Goal: Manage account settings

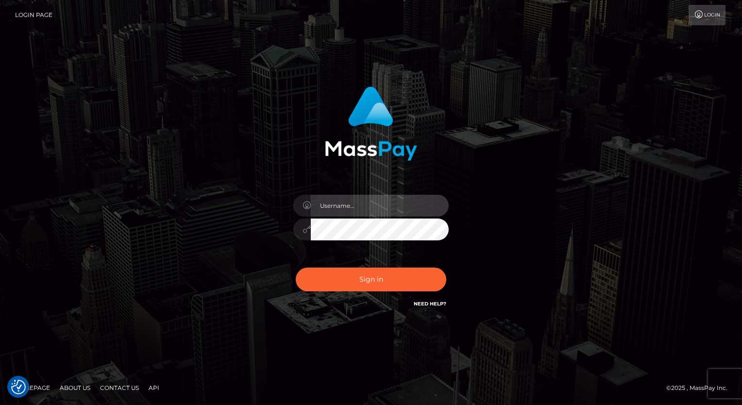
click at [332, 209] on input "text" at bounding box center [380, 206] width 138 height 22
type input "NataliyaK"
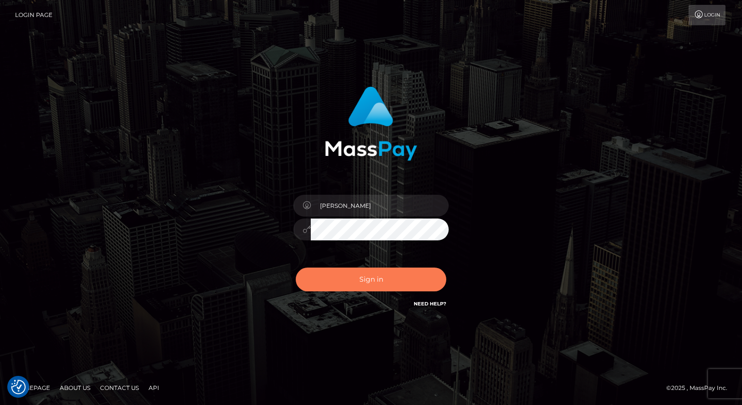
click at [355, 276] on button "Sign in" at bounding box center [371, 280] width 151 height 24
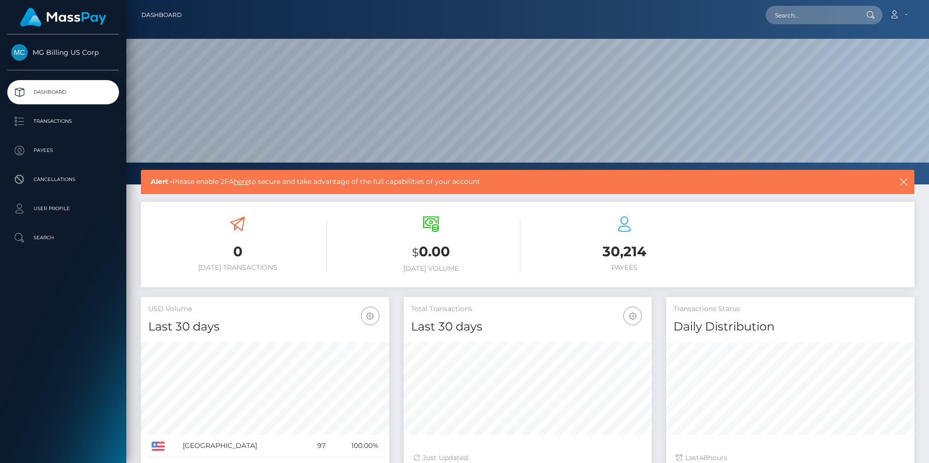
scroll to position [172, 248]
click at [68, 124] on p "Transactions" at bounding box center [63, 121] width 104 height 15
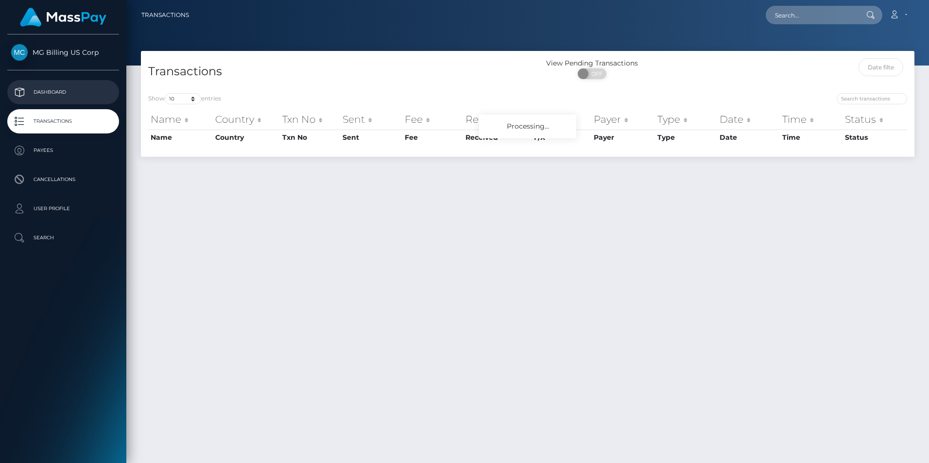
click at [48, 95] on p "Dashboard" at bounding box center [63, 92] width 104 height 15
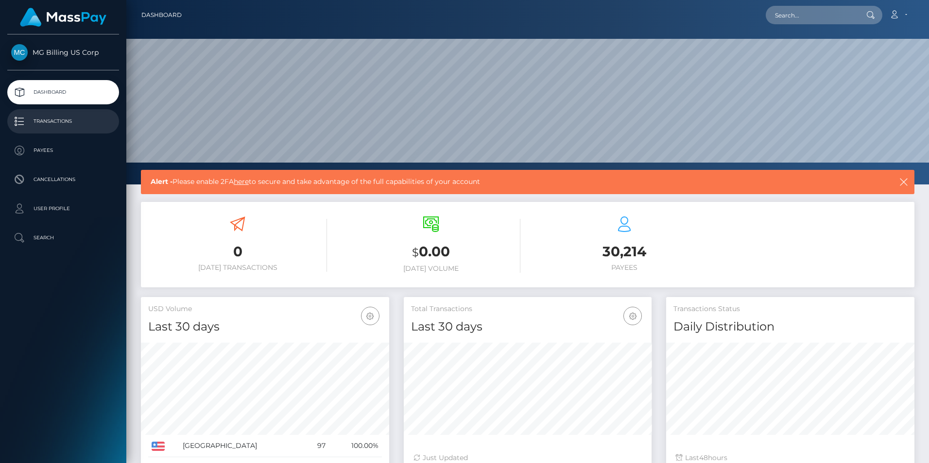
scroll to position [172, 248]
click at [20, 120] on p "Transactions" at bounding box center [63, 121] width 104 height 15
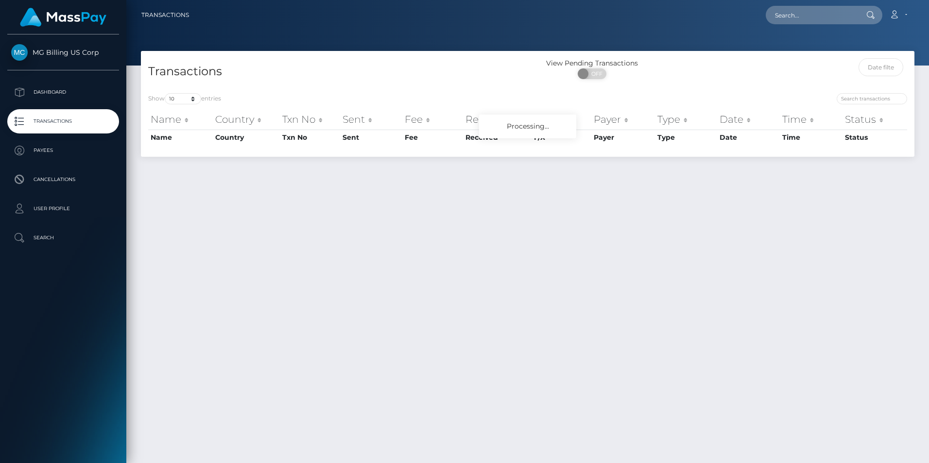
click at [15, 51] on span "MG Billing US Corp" at bounding box center [63, 52] width 112 height 9
click at [32, 93] on p "Dashboard" at bounding box center [63, 92] width 104 height 15
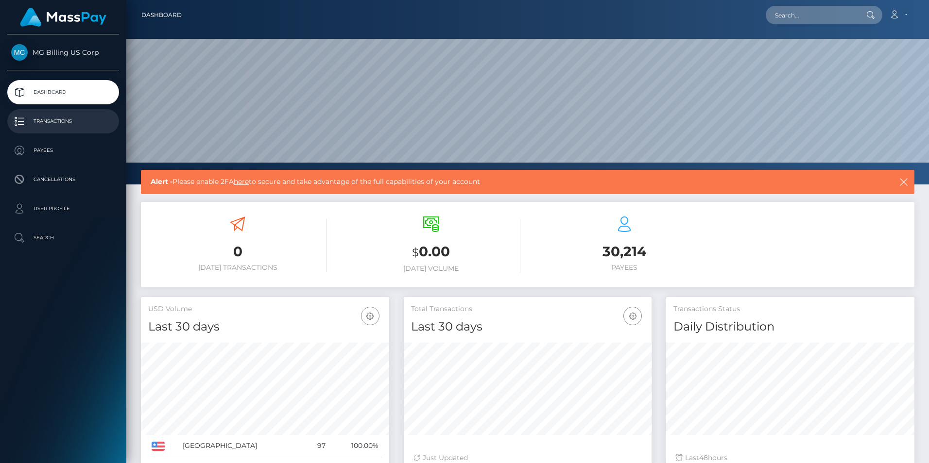
click at [59, 120] on p "Transactions" at bounding box center [63, 121] width 104 height 15
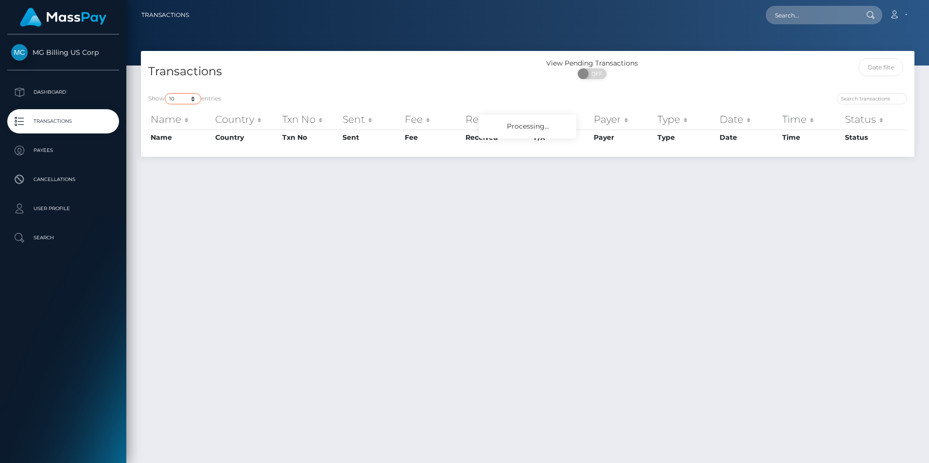
click at [197, 99] on select "10 25 50 100 250 500 1,000 3,500" at bounding box center [183, 98] width 36 height 11
select select "50"
click at [166, 93] on select "10 25 50 100 250 500 1,000 3,500" at bounding box center [183, 98] width 36 height 11
click at [35, 89] on p "Dashboard" at bounding box center [63, 92] width 104 height 15
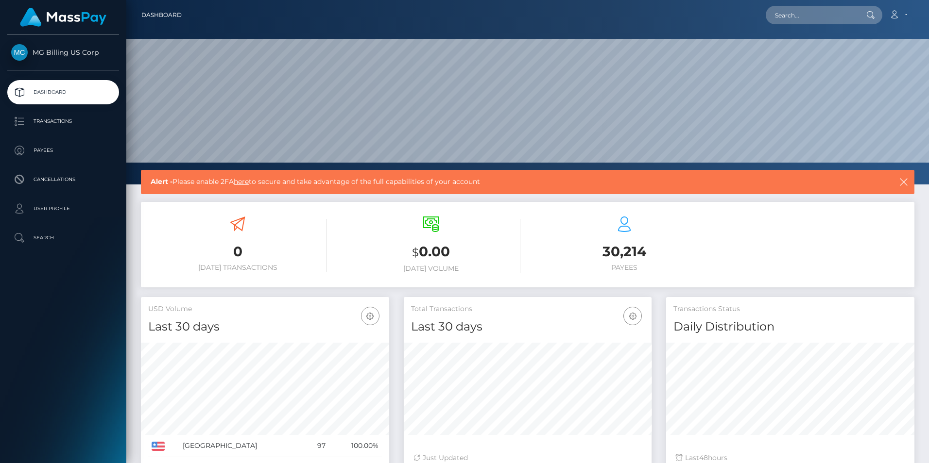
scroll to position [172, 248]
click at [898, 13] on icon at bounding box center [894, 15] width 10 height 8
click at [877, 37] on link "Edit Profile" at bounding box center [875, 42] width 78 height 18
